Goal: Entertainment & Leisure: Consume media (video, audio)

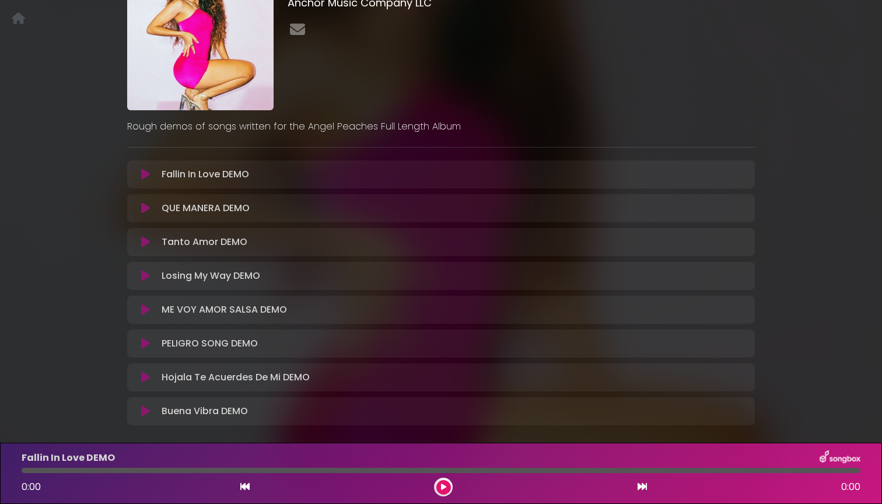
scroll to position [101, 0]
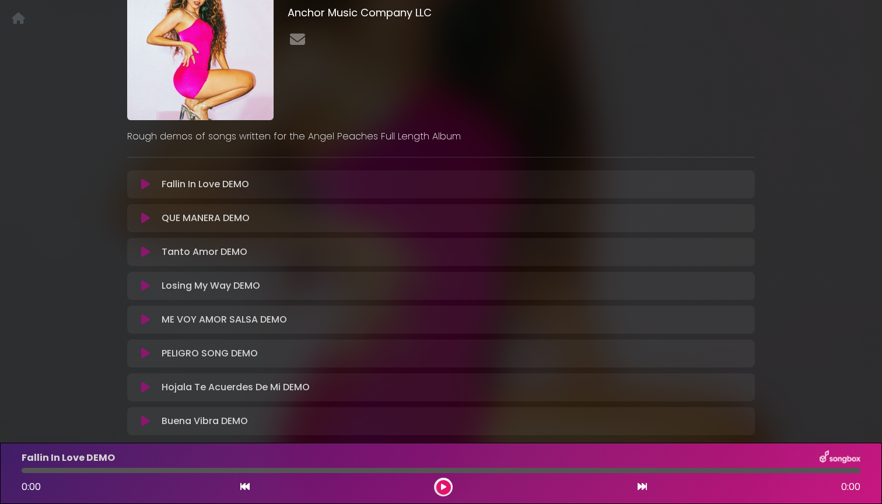
click at [145, 186] on icon at bounding box center [145, 185] width 9 height 12
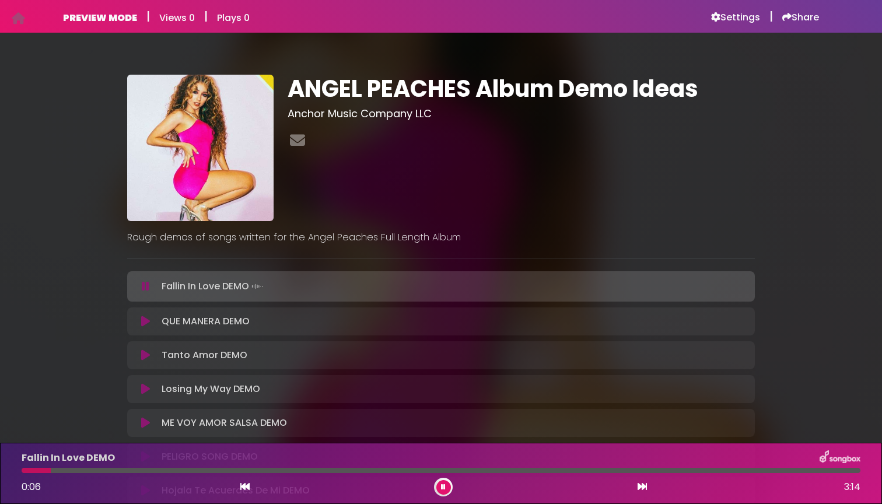
scroll to position [0, 0]
click at [445, 484] on icon at bounding box center [443, 487] width 5 height 7
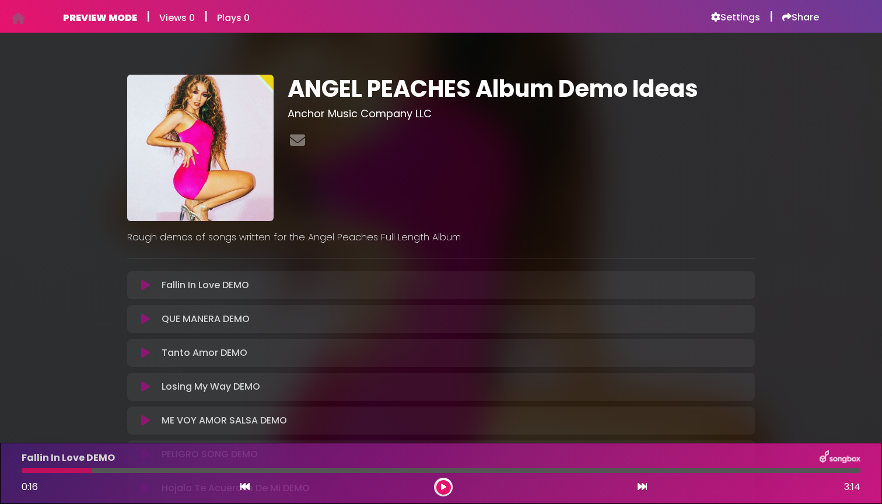
click at [444, 488] on icon at bounding box center [443, 487] width 5 height 7
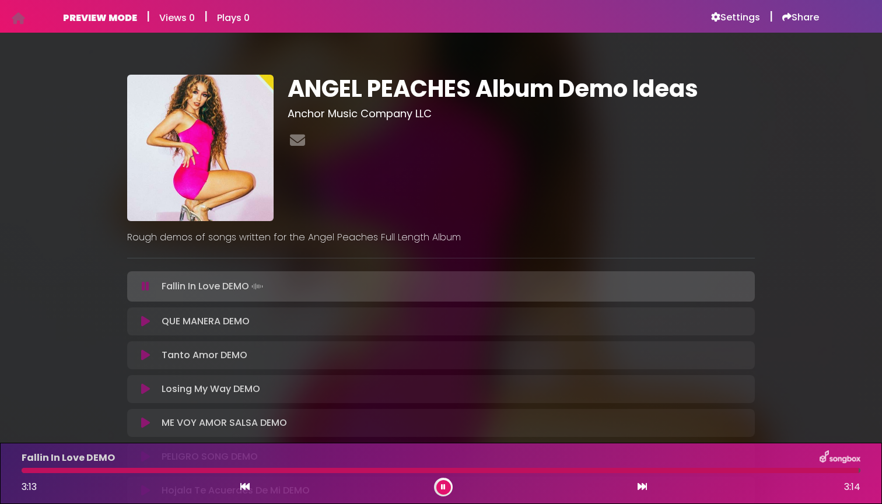
click at [145, 321] on icon at bounding box center [145, 322] width 9 height 12
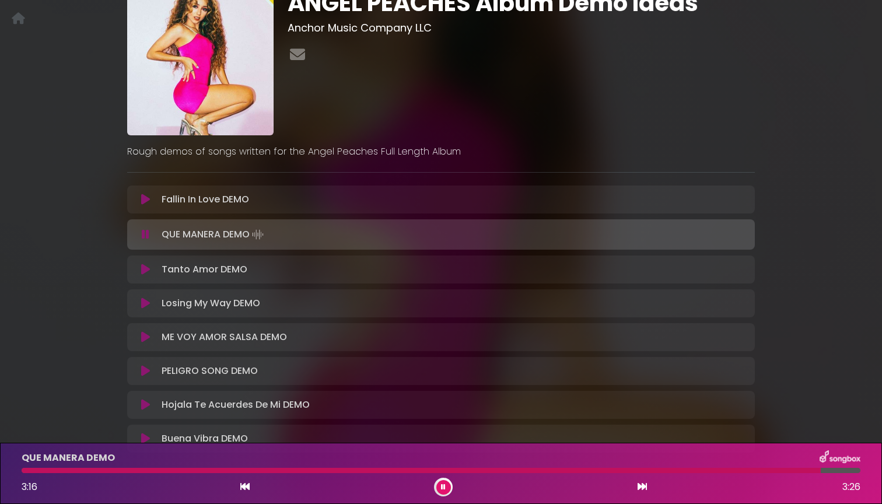
scroll to position [98, 0]
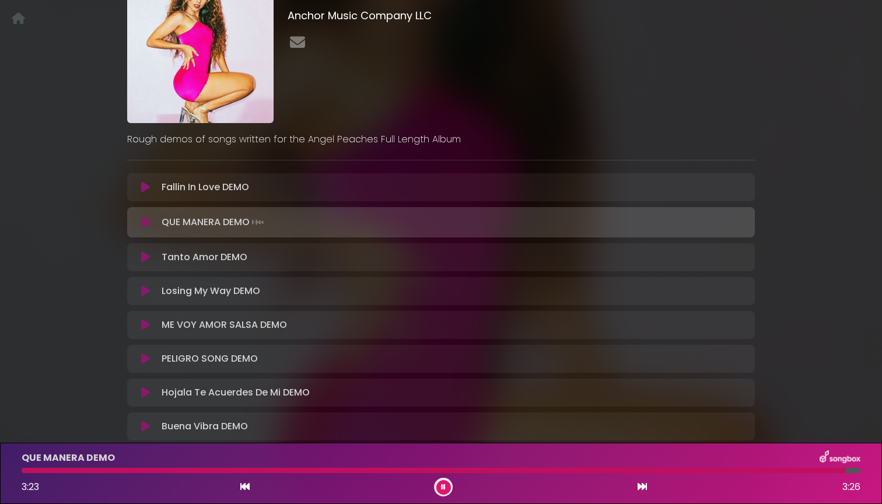
click at [145, 256] on icon at bounding box center [145, 257] width 9 height 12
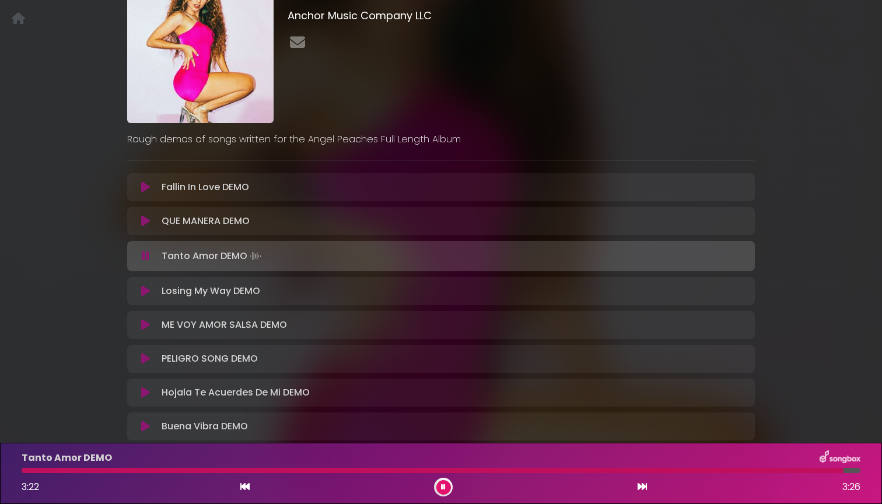
click at [146, 291] on icon at bounding box center [145, 291] width 9 height 12
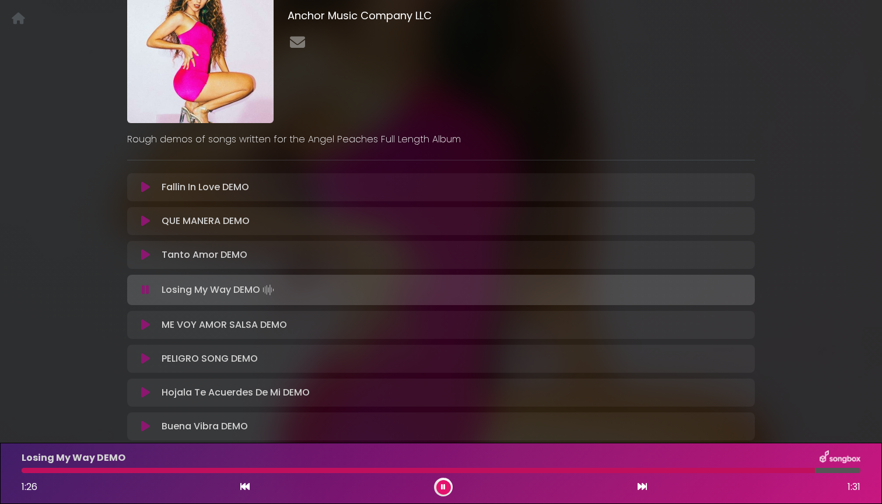
click at [145, 323] on icon at bounding box center [145, 325] width 9 height 12
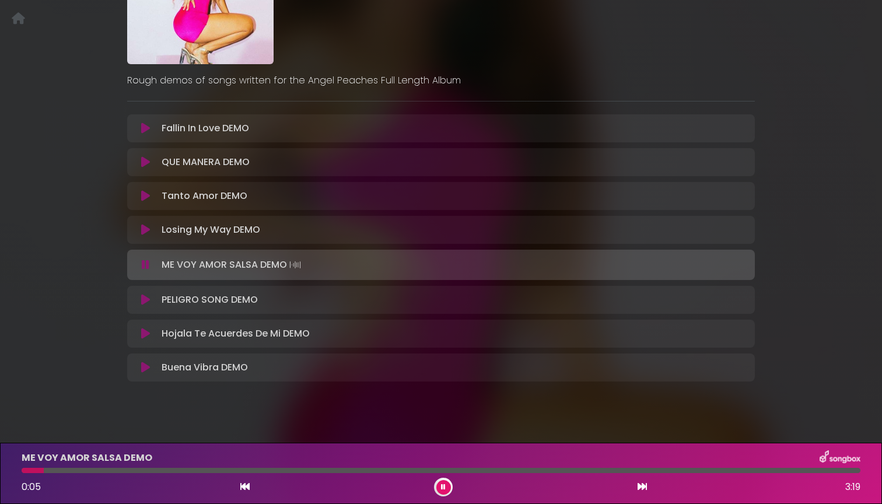
scroll to position [164, 0]
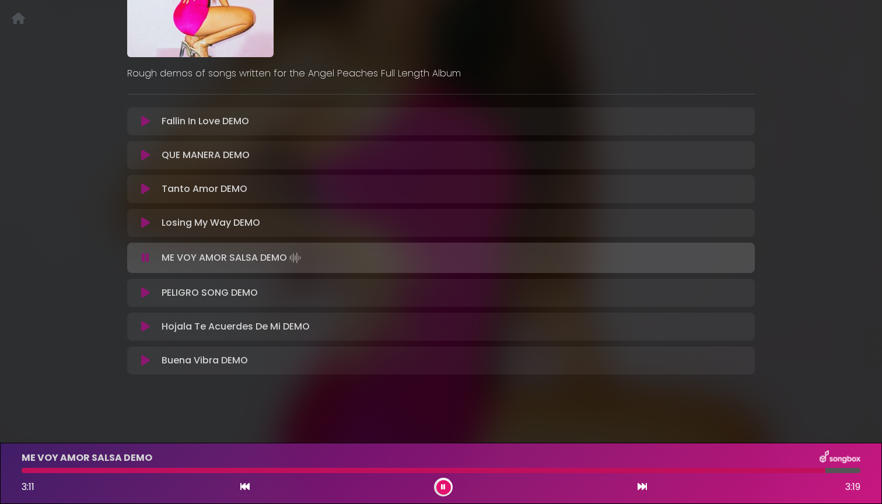
click at [144, 291] on icon at bounding box center [145, 293] width 9 height 12
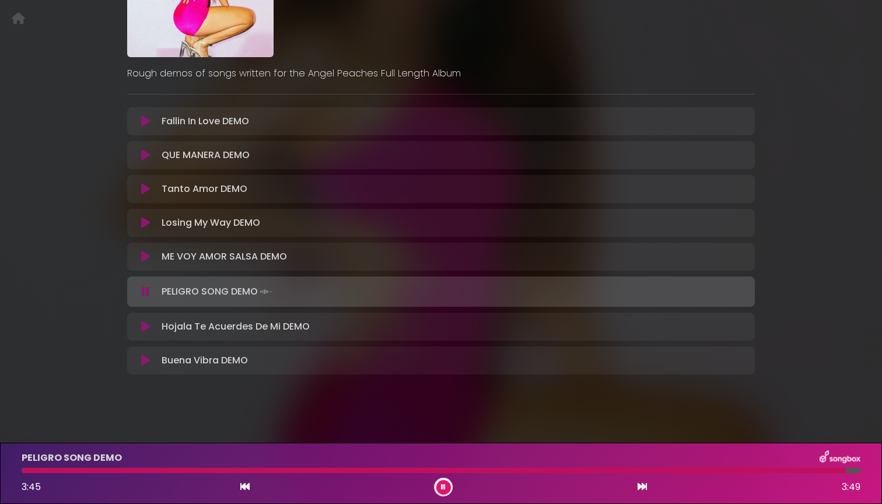
click at [145, 291] on icon at bounding box center [146, 292] width 8 height 12
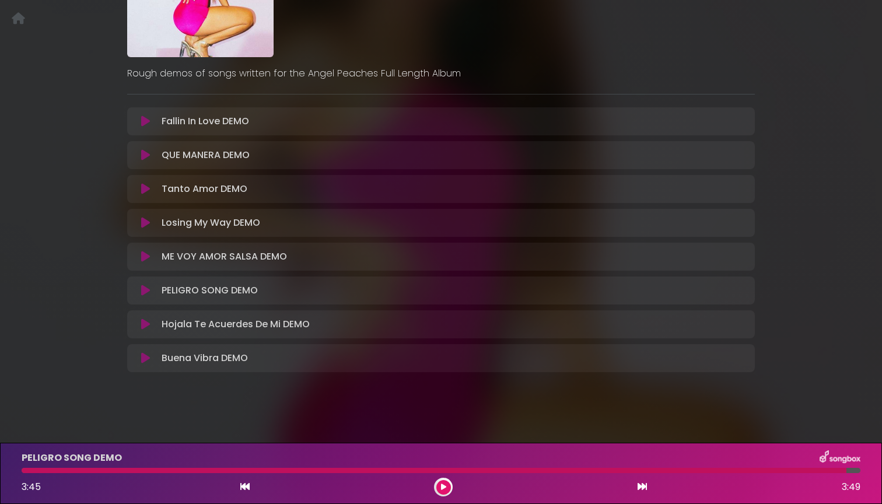
click at [145, 327] on icon at bounding box center [145, 325] width 9 height 12
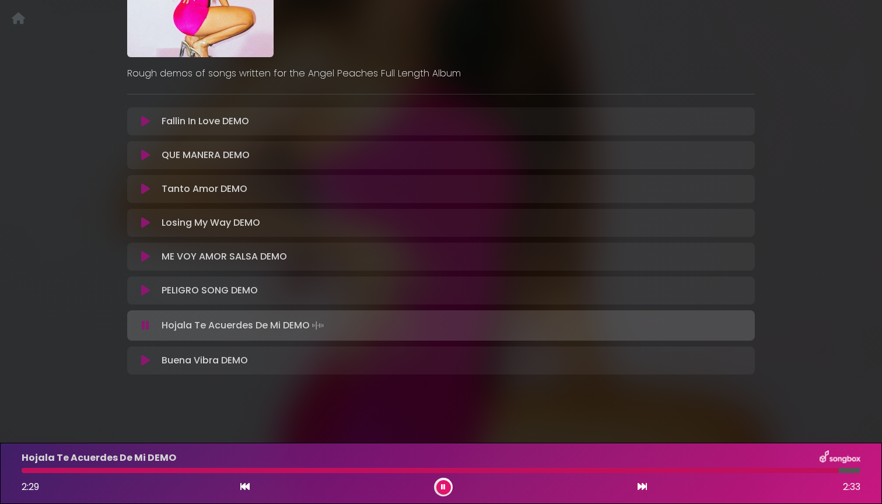
click at [145, 360] on icon at bounding box center [145, 361] width 9 height 12
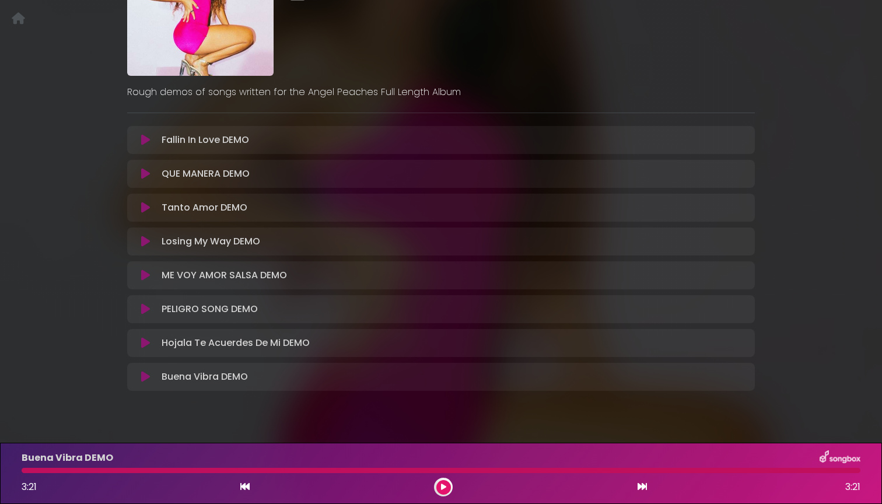
scroll to position [153, 0]
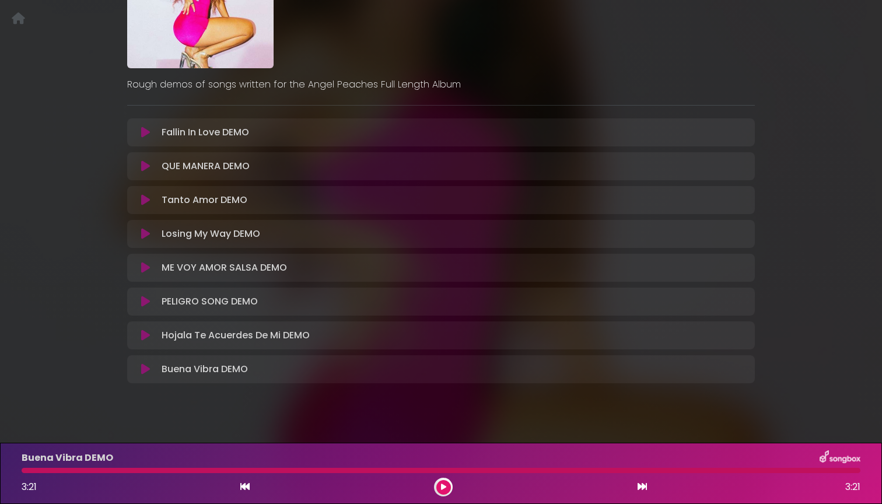
click at [146, 169] on icon at bounding box center [145, 166] width 9 height 12
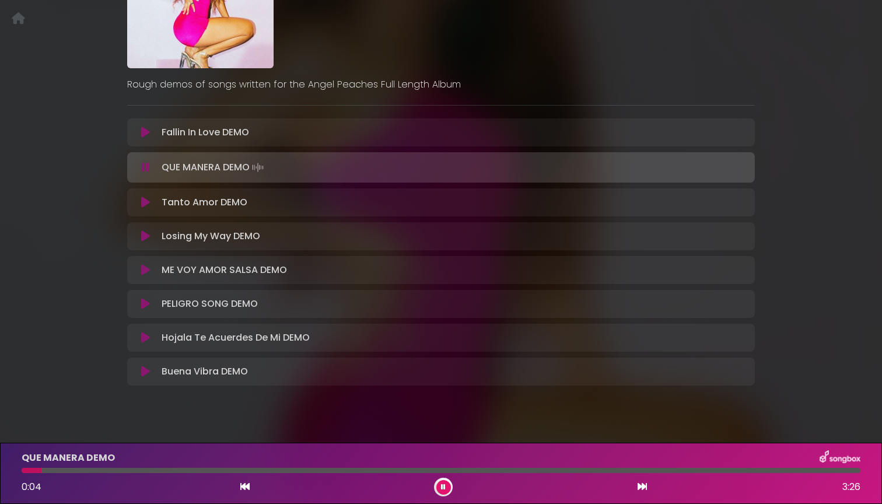
click at [166, 467] on div "QUE MANERA DEMO 0:04 3:26" at bounding box center [441, 473] width 853 height 46
click at [165, 471] on div at bounding box center [441, 470] width 839 height 5
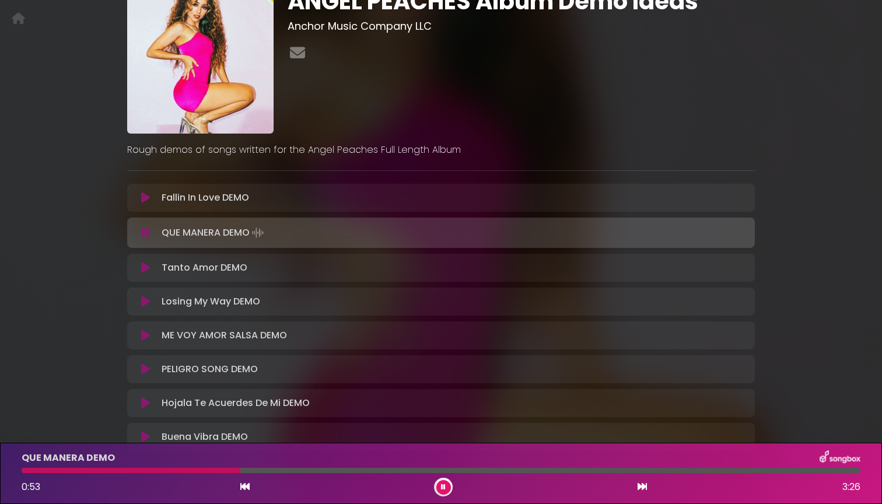
scroll to position [84, 0]
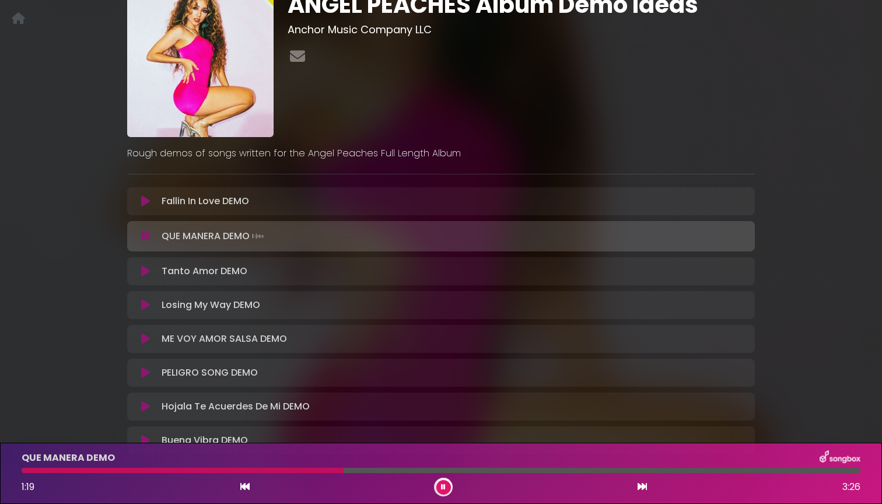
click at [145, 271] on icon at bounding box center [145, 271] width 9 height 12
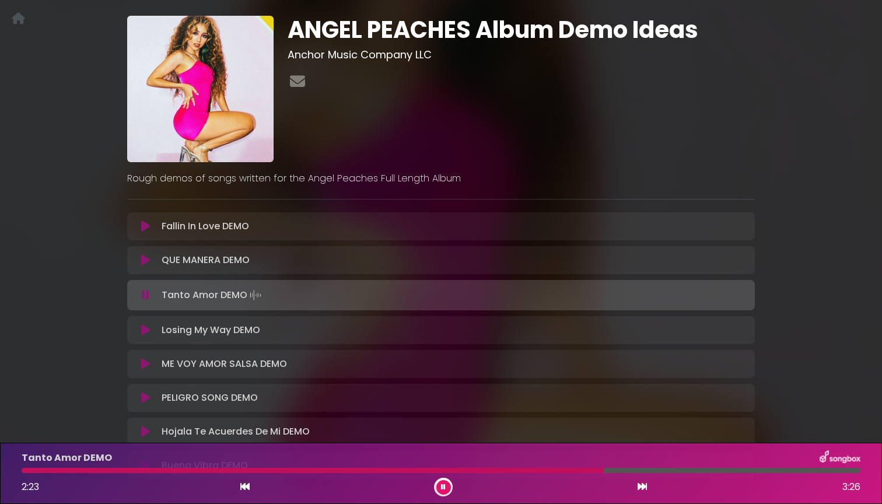
scroll to position [60, 0]
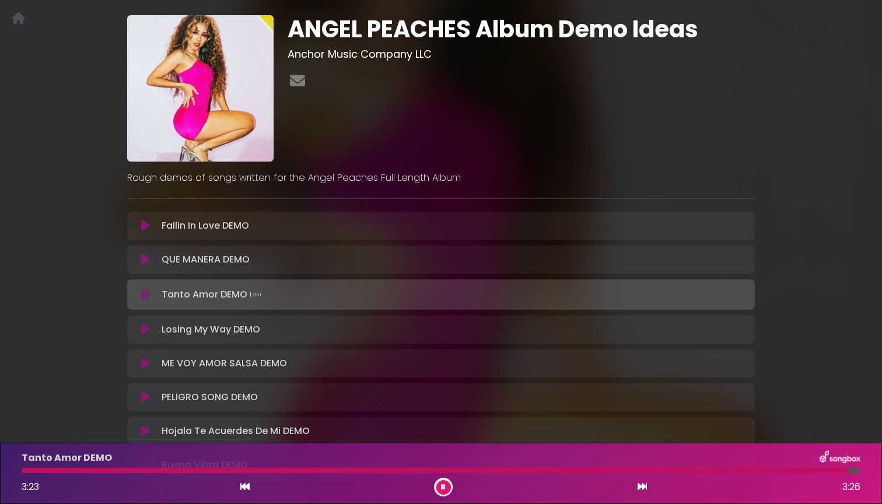
click at [442, 489] on icon at bounding box center [443, 487] width 5 height 7
